Goal: Task Accomplishment & Management: Manage account settings

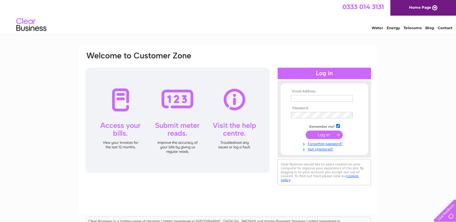
type input "rdsleeds@aol.com"
drag, startPoint x: 0, startPoint y: 0, endPoint x: 330, endPoint y: 133, distance: 356.1
click at [330, 133] on input "submit" at bounding box center [324, 135] width 37 height 8
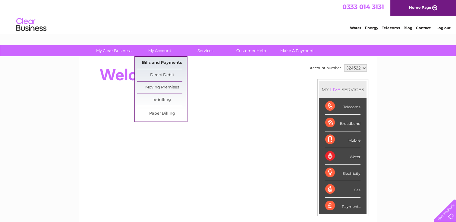
click at [162, 59] on link "Bills and Payments" at bounding box center [162, 63] width 50 height 12
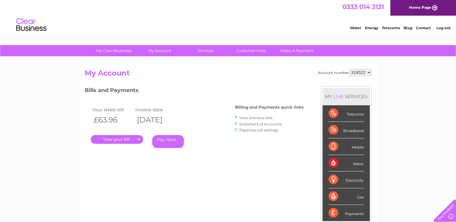
click at [444, 28] on link "Log out" at bounding box center [443, 28] width 14 height 5
